Goal: Browse casually

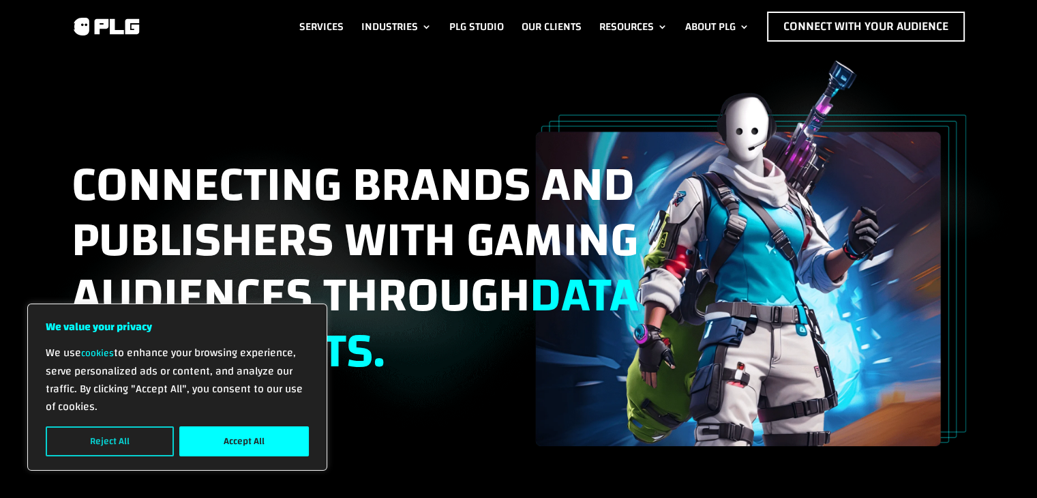
click at [94, 432] on button "Reject All" at bounding box center [110, 441] width 128 height 30
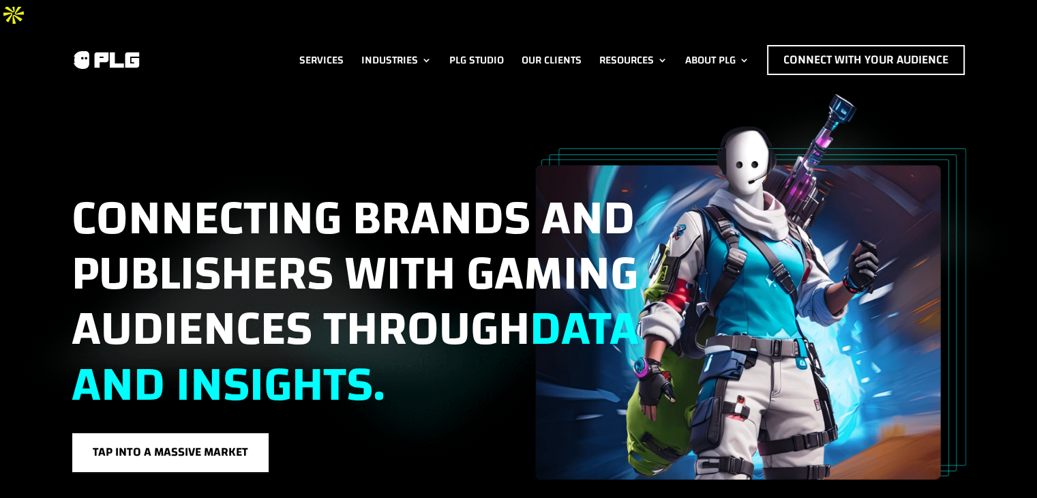
drag, startPoint x: 110, startPoint y: 14, endPoint x: 65, endPoint y: 96, distance: 93.1
click at [65, 98] on div "Connecting brands and publishers with gaming audiences through data and insight…" at bounding box center [518, 283] width 1037 height 393
